Goal: Information Seeking & Learning: Learn about a topic

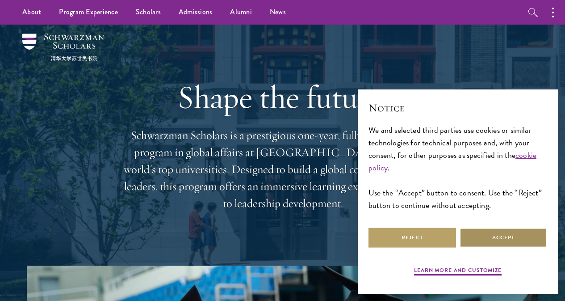
click at [491, 231] on button "Accept" at bounding box center [504, 237] width 88 height 20
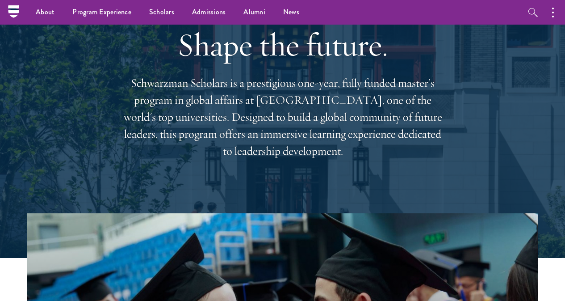
scroll to position [45, 0]
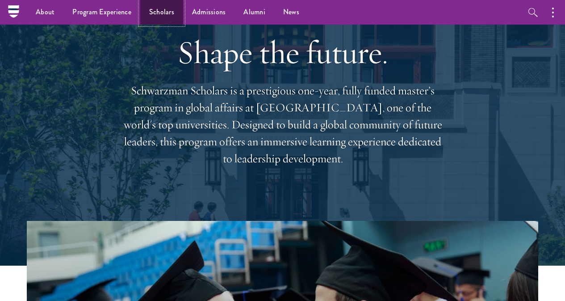
click at [167, 12] on link "Scholars" at bounding box center [161, 12] width 43 height 25
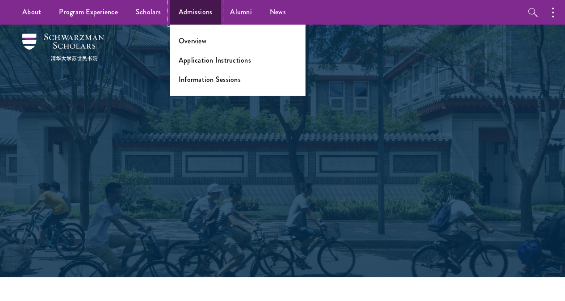
click at [198, 12] on link "Admissions" at bounding box center [196, 12] width 52 height 25
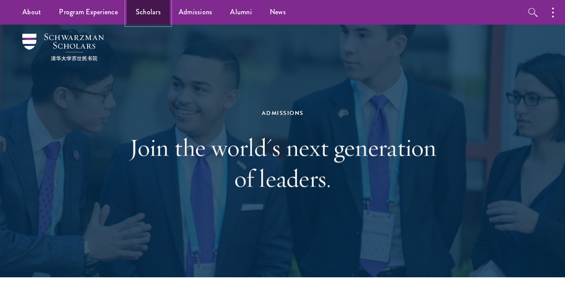
click at [150, 12] on link "Scholars" at bounding box center [148, 12] width 43 height 25
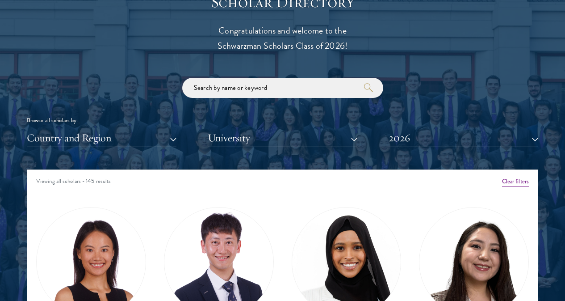
scroll to position [1027, 0]
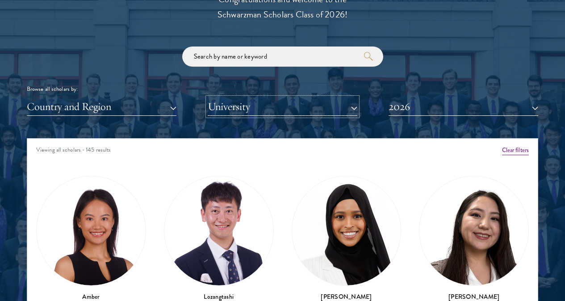
click at [342, 97] on button "University" at bounding box center [283, 106] width 150 height 18
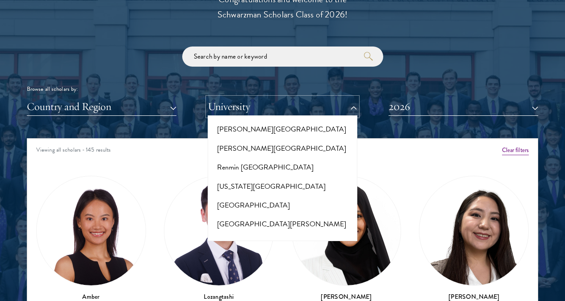
scroll to position [4646, 0]
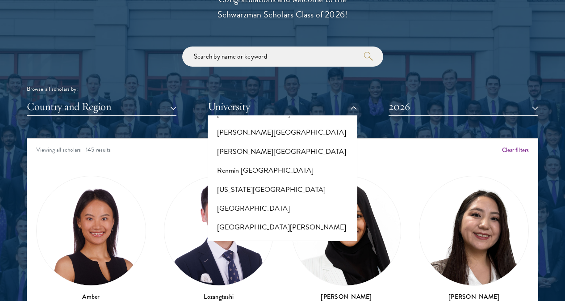
click at [305, 283] on button "Rutgers, The State University of New Jersey: Camden Campus" at bounding box center [282, 296] width 144 height 27
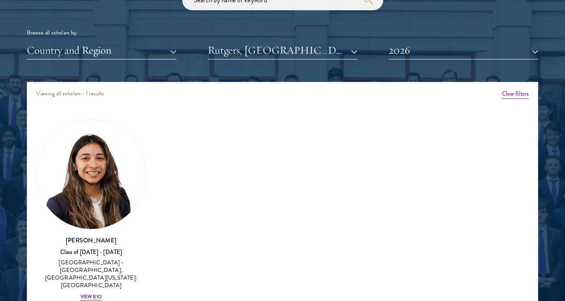
scroll to position [1116, 0]
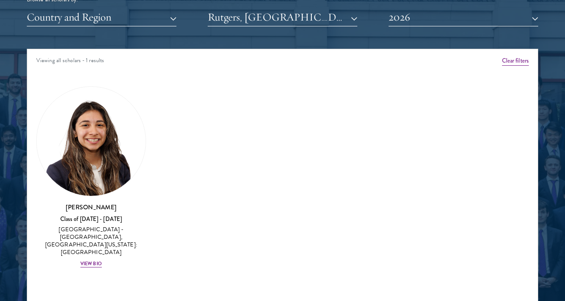
click at [243, 200] on div "Amber Class of 2025 - 2026 China - Peking University View Bio Cirenquji Class o…" at bounding box center [282, 180] width 511 height 212
click at [95, 202] on h3 "Tania Martinez" at bounding box center [91, 206] width 110 height 9
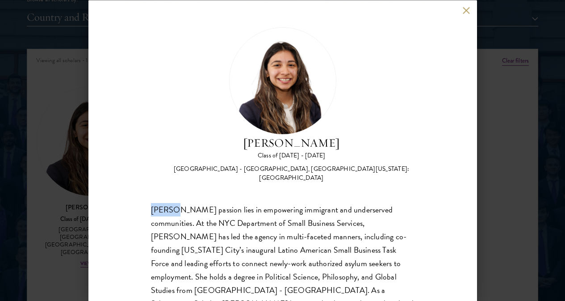
drag, startPoint x: 388, startPoint y: 57, endPoint x: 284, endPoint y: 71, distance: 105.0
click at [277, 134] on h2 "Tania Martinez" at bounding box center [292, 142] width 246 height 17
copy h2 "Tania Martinez"
click at [348, 164] on div "United States of America - Rutgers, The State University of New Jersey: Camden …" at bounding box center [292, 173] width 246 height 18
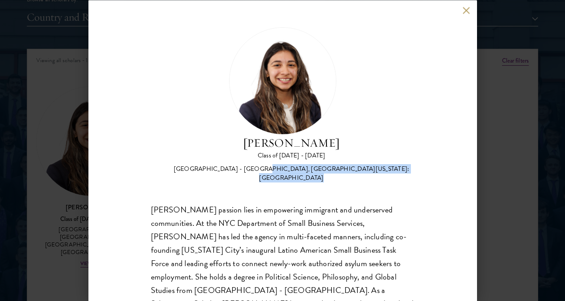
drag, startPoint x: 322, startPoint y: 107, endPoint x: 356, endPoint y: 88, distance: 39.2
click at [356, 164] on div "United States of America - Rutgers, The State University of New Jersey: Camden …" at bounding box center [292, 173] width 246 height 18
copy div "Rutgers, The State University of New Jersey: Camden Campus"
click at [465, 11] on button at bounding box center [467, 11] width 8 height 8
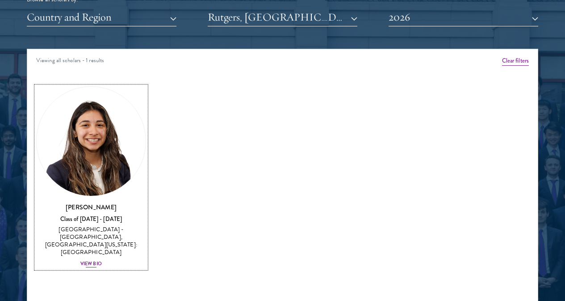
click at [102, 260] on div "View Bio" at bounding box center [90, 263] width 21 height 7
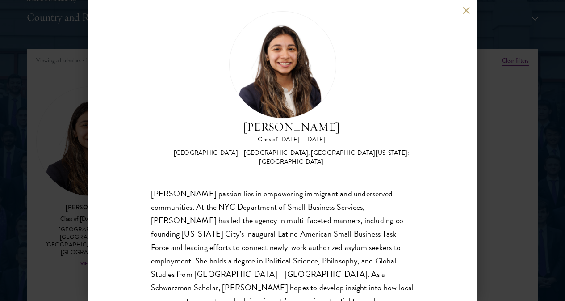
scroll to position [28, 0]
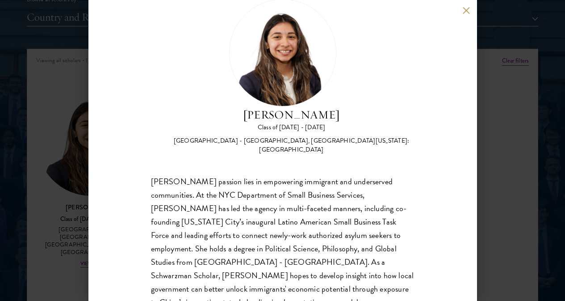
click at [467, 79] on div "Tania Martinez Class of 2025 - 2026 United States of America - Rutgers, The Sta…" at bounding box center [282, 150] width 389 height 301
click at [466, 8] on button at bounding box center [467, 11] width 8 height 8
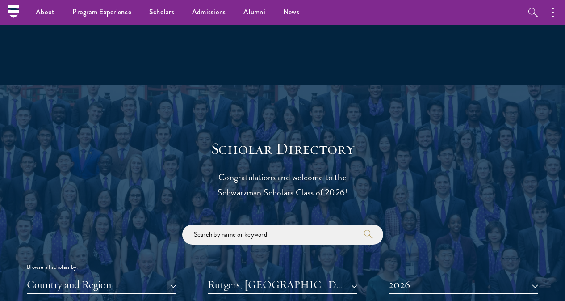
scroll to position [848, 0]
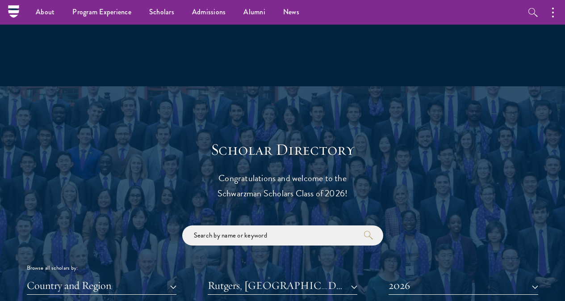
click at [352, 276] on div "Country and Region All Countries and Regions Afghanistan Antigua and Barbuda Ar…" at bounding box center [283, 285] width 512 height 18
click at [349, 276] on button "Rutgers, The State University of New Jersey: Camden Campus" at bounding box center [283, 285] width 150 height 18
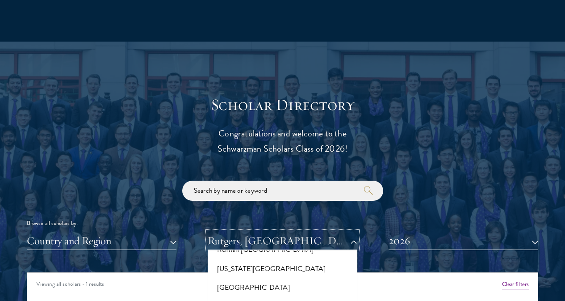
scroll to position [4691, 0]
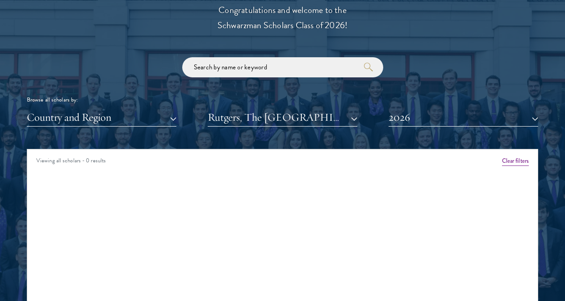
scroll to position [1027, 0]
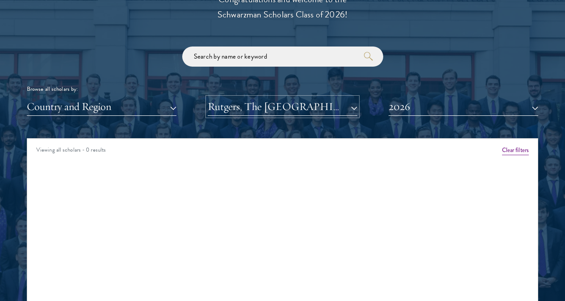
click at [342, 97] on button "Rutgers, The State University of New Jersey" at bounding box center [283, 106] width 150 height 18
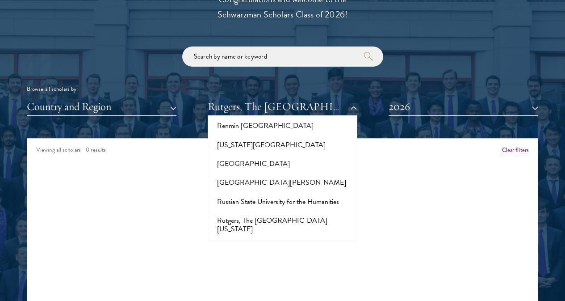
click at [298, 265] on button "Rutgers, The State University of New Jersey: New Brunswick/Piscataway Campus" at bounding box center [282, 287] width 144 height 44
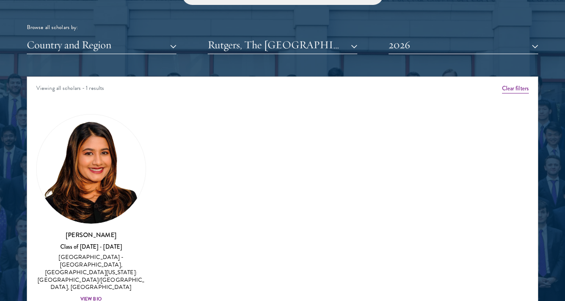
scroll to position [1116, 0]
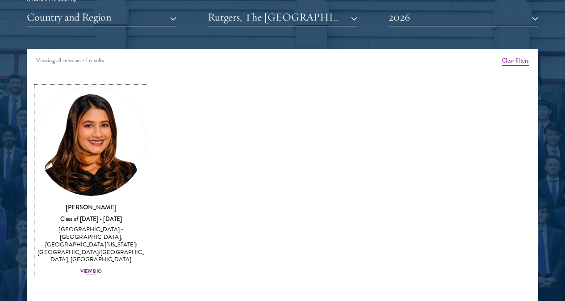
click at [132, 202] on h3 "Nina Gohel" at bounding box center [91, 206] width 110 height 9
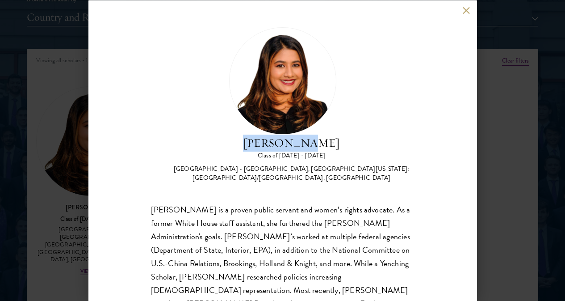
drag, startPoint x: 361, startPoint y: 55, endPoint x: 279, endPoint y: 56, distance: 81.3
click at [279, 134] on h2 "Nina Gohel" at bounding box center [292, 142] width 246 height 17
copy h2 "Nina Gohel"
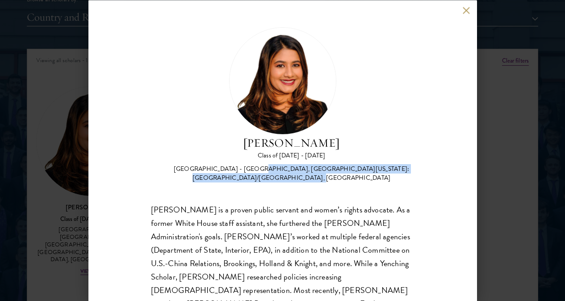
drag, startPoint x: 354, startPoint y: 80, endPoint x: 368, endPoint y: 101, distance: 25.4
click at [368, 164] on div "United States of America - Rutgers, The State University of New Jersey: New Bru…" at bounding box center [292, 173] width 246 height 18
copy div "Rutgers, The State University of New Jersey: New Brunswick/Piscataway Campus,"
click at [463, 12] on button at bounding box center [467, 11] width 8 height 8
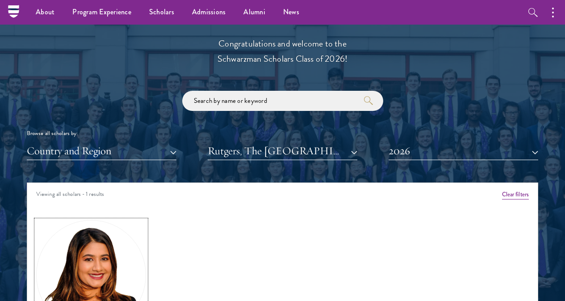
scroll to position [982, 0]
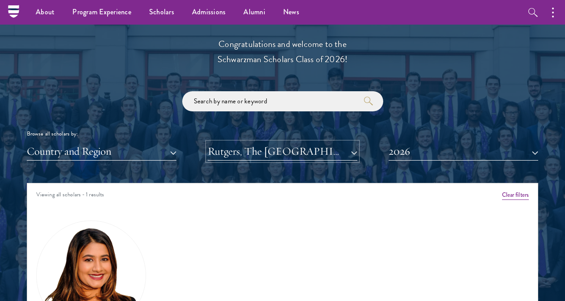
click at [348, 142] on button "Rutgers, The State University of New Jersey: New Brunswick/Piscataway Campus" at bounding box center [283, 151] width 150 height 18
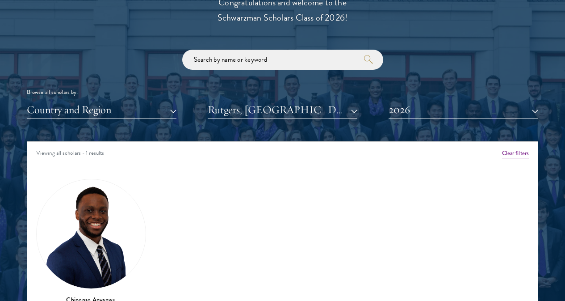
scroll to position [1072, 0]
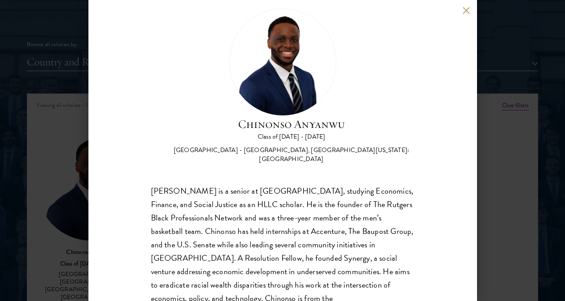
scroll to position [28, 0]
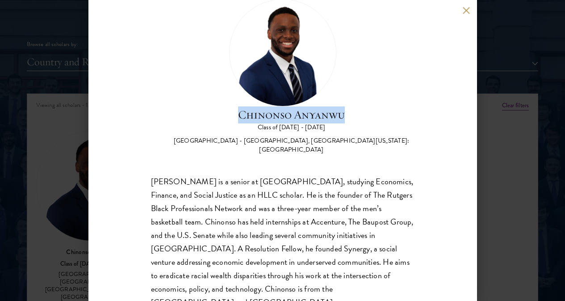
drag, startPoint x: 401, startPoint y: 29, endPoint x: 275, endPoint y: 32, distance: 126.5
click at [275, 32] on div "Chinonso Anyanwu Class of 2025 - 2026 United States of America - Rutgers, The S…" at bounding box center [283, 76] width 264 height 155
copy h2 "Chinonso Anyanwu"
drag, startPoint x: 330, startPoint y: 79, endPoint x: 356, endPoint y: 57, distance: 33.6
click at [356, 137] on div "United States of America - Rutgers, The State University of New Jersey: Newark …" at bounding box center [292, 146] width 246 height 18
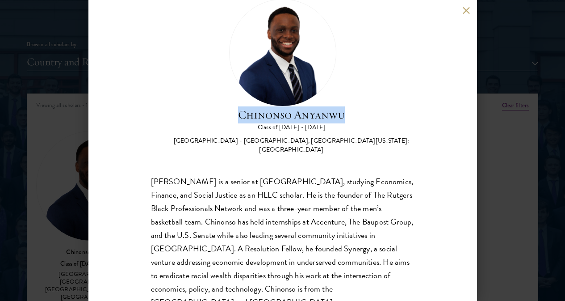
copy div "Rutgers, The State University of New Jersey: Newark Regional Campus"
click at [429, 97] on div "Chinonso Anyanwu Class of 2025 - 2026 United States of America - Rutgers, The S…" at bounding box center [282, 150] width 389 height 301
drag, startPoint x: 465, startPoint y: 6, endPoint x: 464, endPoint y: 15, distance: 8.5
click at [465, 6] on div "Chinonso Anyanwu Class of 2025 - 2026 United States of America - Rutgers, The S…" at bounding box center [282, 150] width 389 height 301
click at [467, 6] on div "Chinonso Anyanwu Class of 2025 - 2026 United States of America - Rutgers, The S…" at bounding box center [282, 150] width 389 height 301
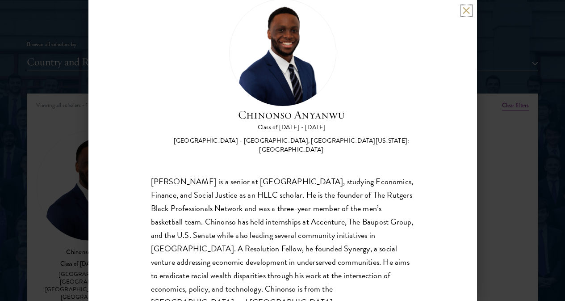
click at [464, 9] on button at bounding box center [467, 11] width 8 height 8
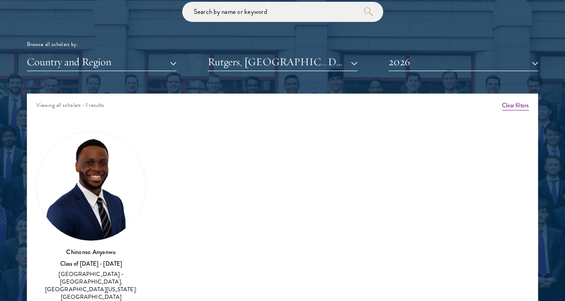
click at [303, 230] on div "Amber Class of 2025 - 2026 China - Peking University View Bio Cirenquji Class o…" at bounding box center [282, 225] width 511 height 212
click at [416, 163] on div "Amber Class of 2025 - 2026 China - Peking University View Bio Cirenquji Class o…" at bounding box center [282, 225] width 511 height 212
click at [363, 206] on div "Amber Class of 2025 - 2026 China - Peking University View Bio Cirenquji Class o…" at bounding box center [282, 225] width 511 height 212
